Goal: Information Seeking & Learning: Learn about a topic

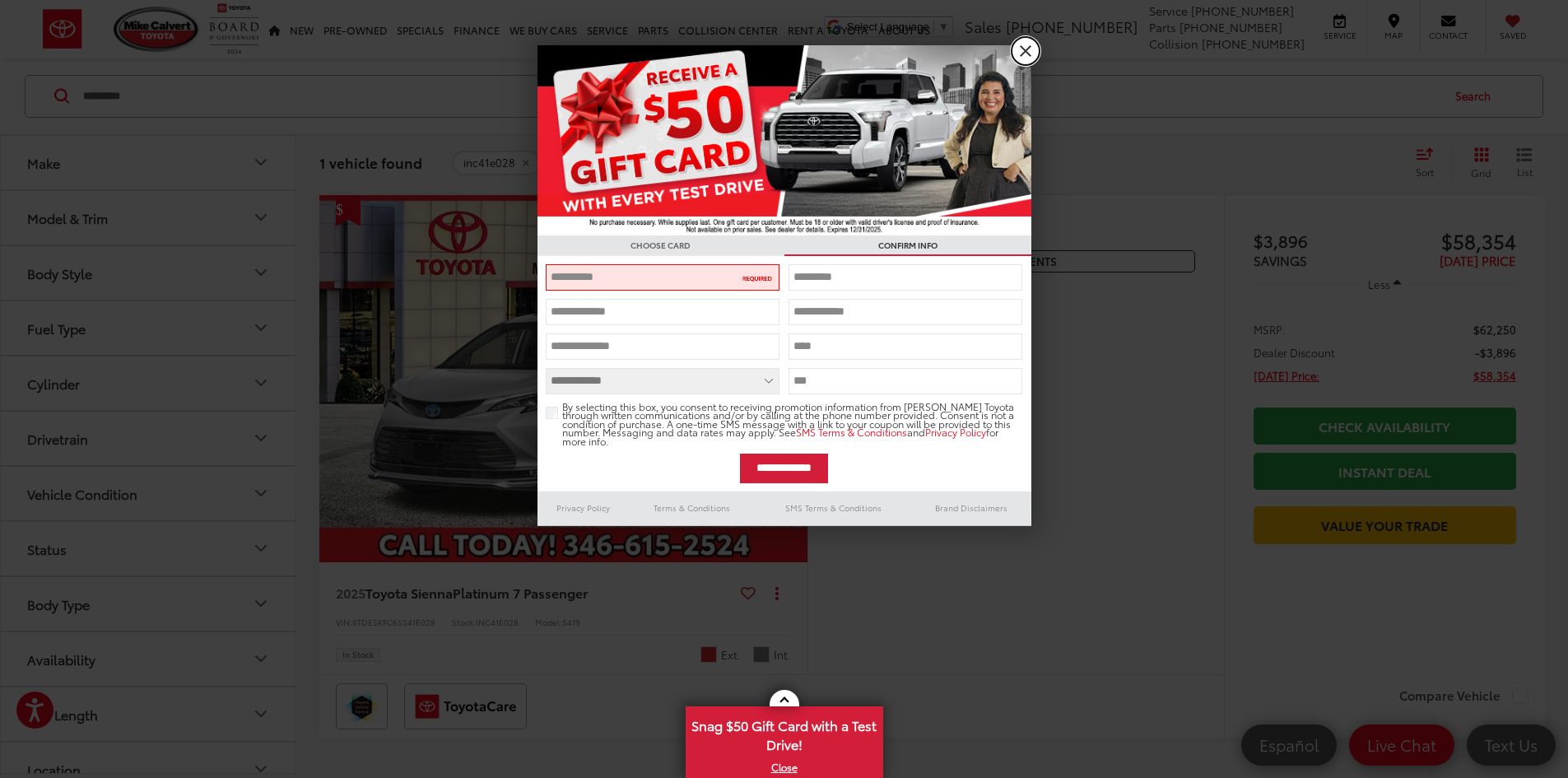
click at [1020, 51] on link "X" at bounding box center [1026, 51] width 28 height 28
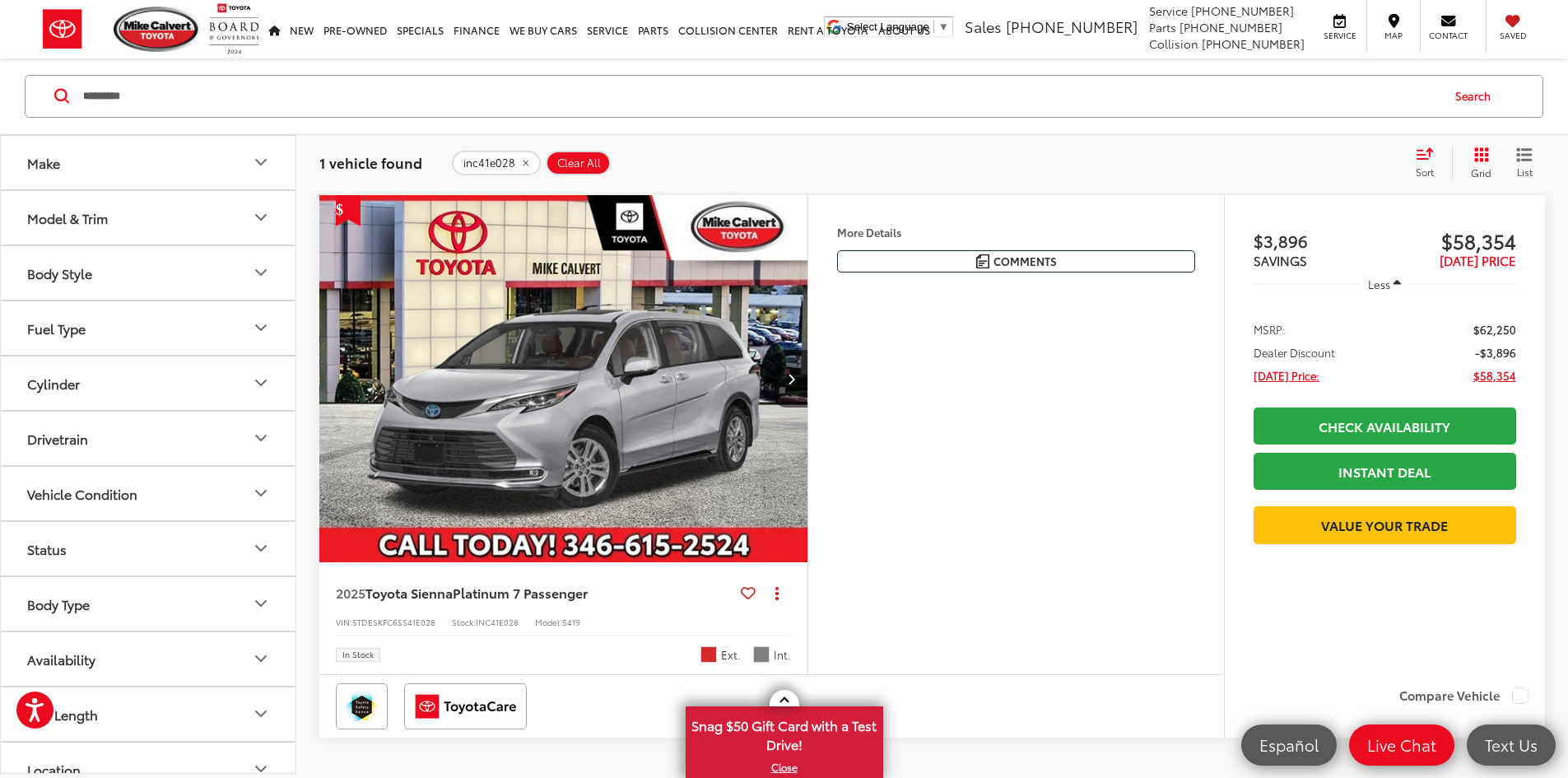
click at [1080, 100] on input "*********" at bounding box center [760, 96] width 1358 height 40
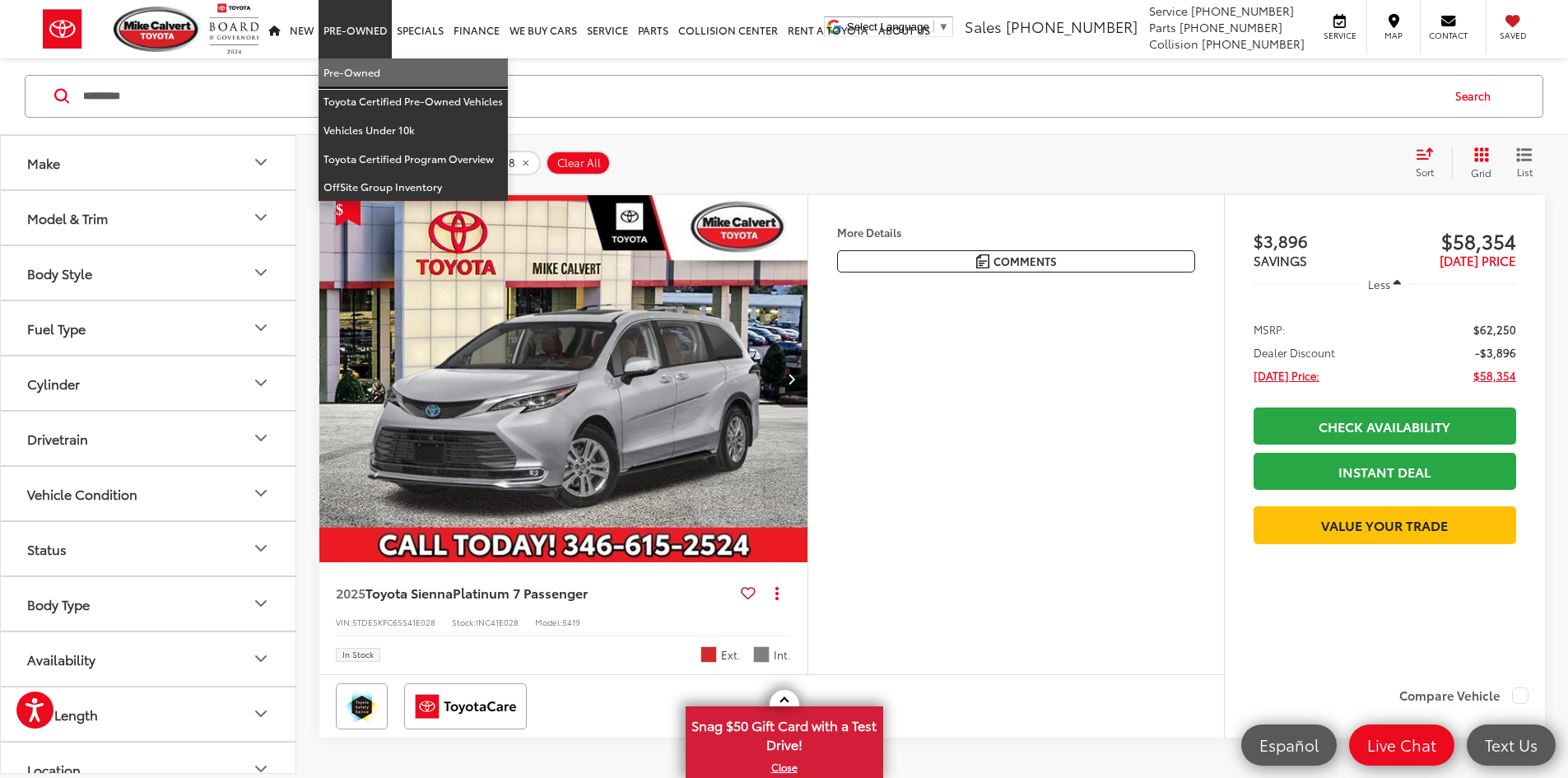
click at [341, 71] on link "Pre-Owned" at bounding box center [414, 72] width 189 height 29
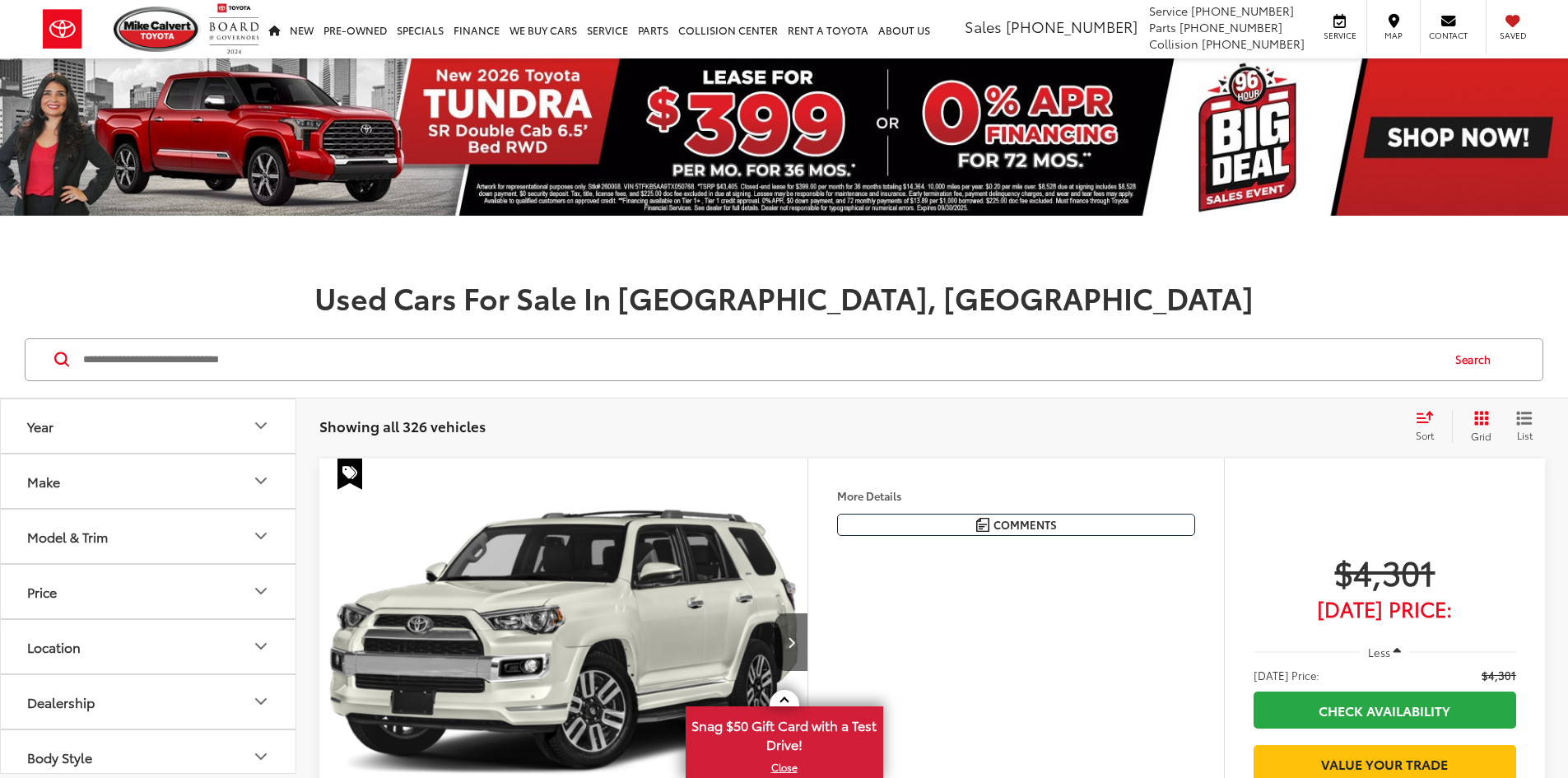
click at [181, 272] on div "Used Cars For Sale In [GEOGRAPHIC_DATA], [GEOGRAPHIC_DATA]" at bounding box center [784, 272] width 1568 height 81
